Goal: Task Accomplishment & Management: Manage account settings

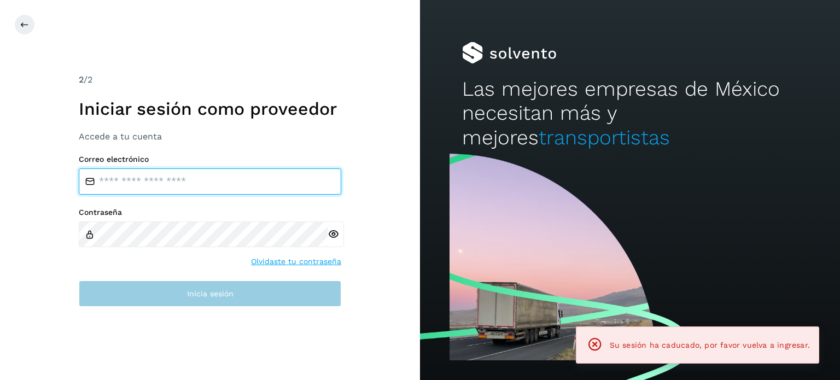
type input "**********"
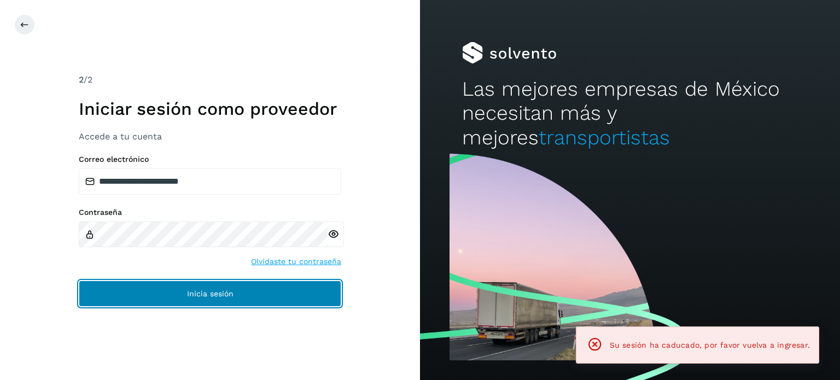
click at [252, 293] on button "Inicia sesión" at bounding box center [210, 294] width 262 height 26
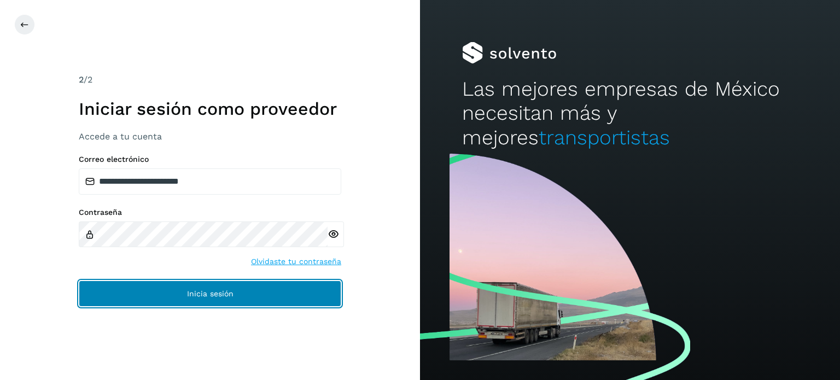
click at [210, 299] on button "Inicia sesión" at bounding box center [210, 294] width 262 height 26
click at [208, 291] on span "Inicia sesión" at bounding box center [210, 294] width 46 height 8
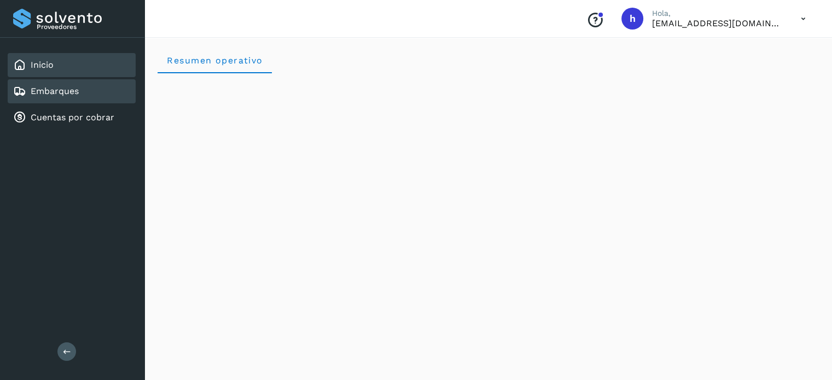
click at [107, 93] on div "Embarques" at bounding box center [72, 91] width 128 height 24
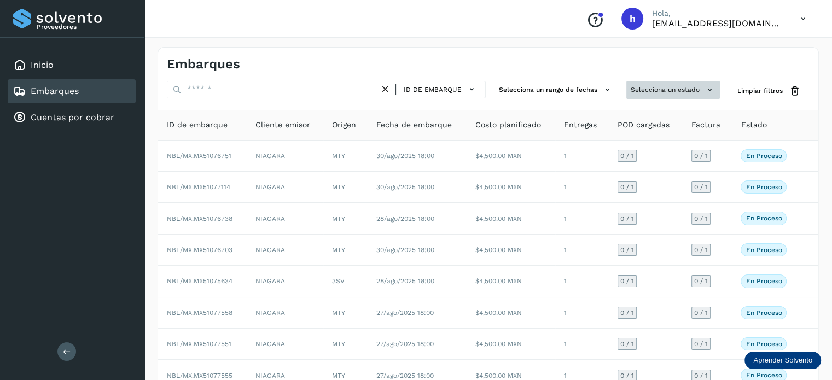
click at [655, 90] on button "Selecciona un estado" at bounding box center [673, 90] width 94 height 18
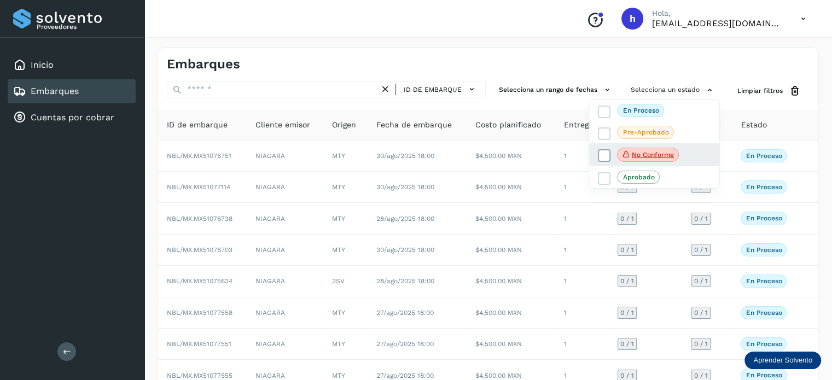
click at [603, 151] on icon at bounding box center [604, 155] width 11 height 11
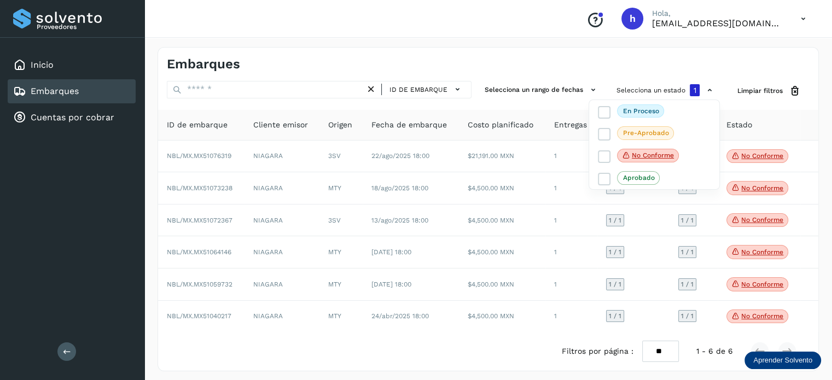
click at [714, 47] on div at bounding box center [416, 190] width 832 height 380
